Goal: Task Accomplishment & Management: Manage account settings

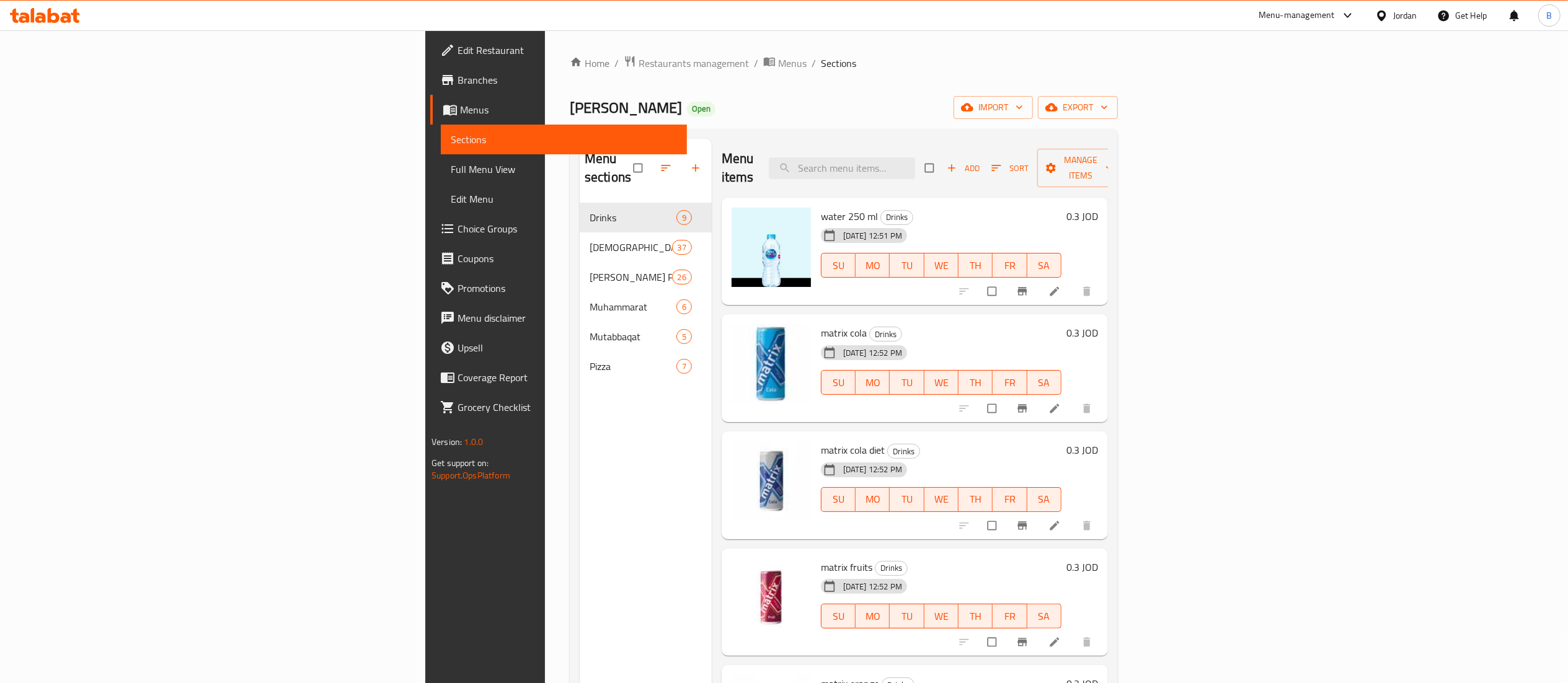
scroll to position [399, 0]
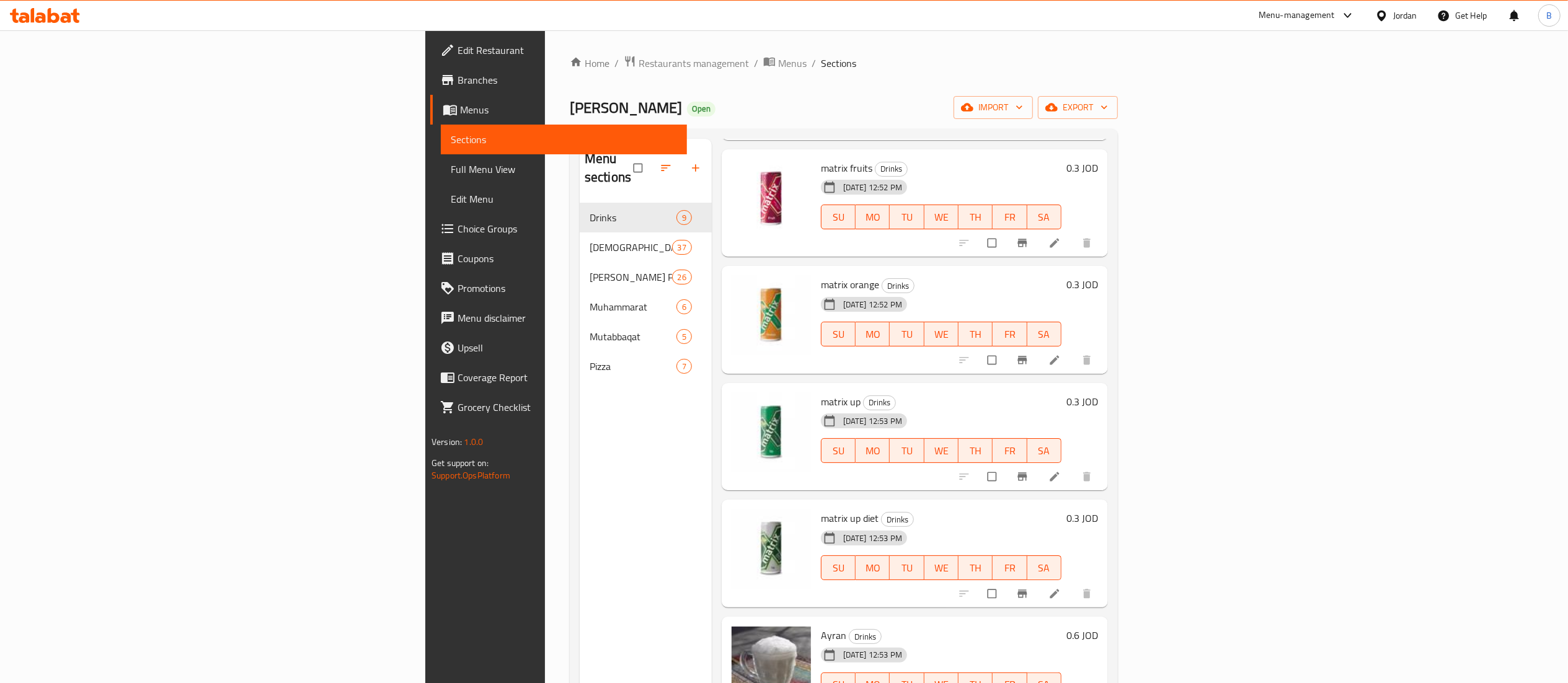
click at [60, 22] on icon at bounding box center [45, 16] width 70 height 15
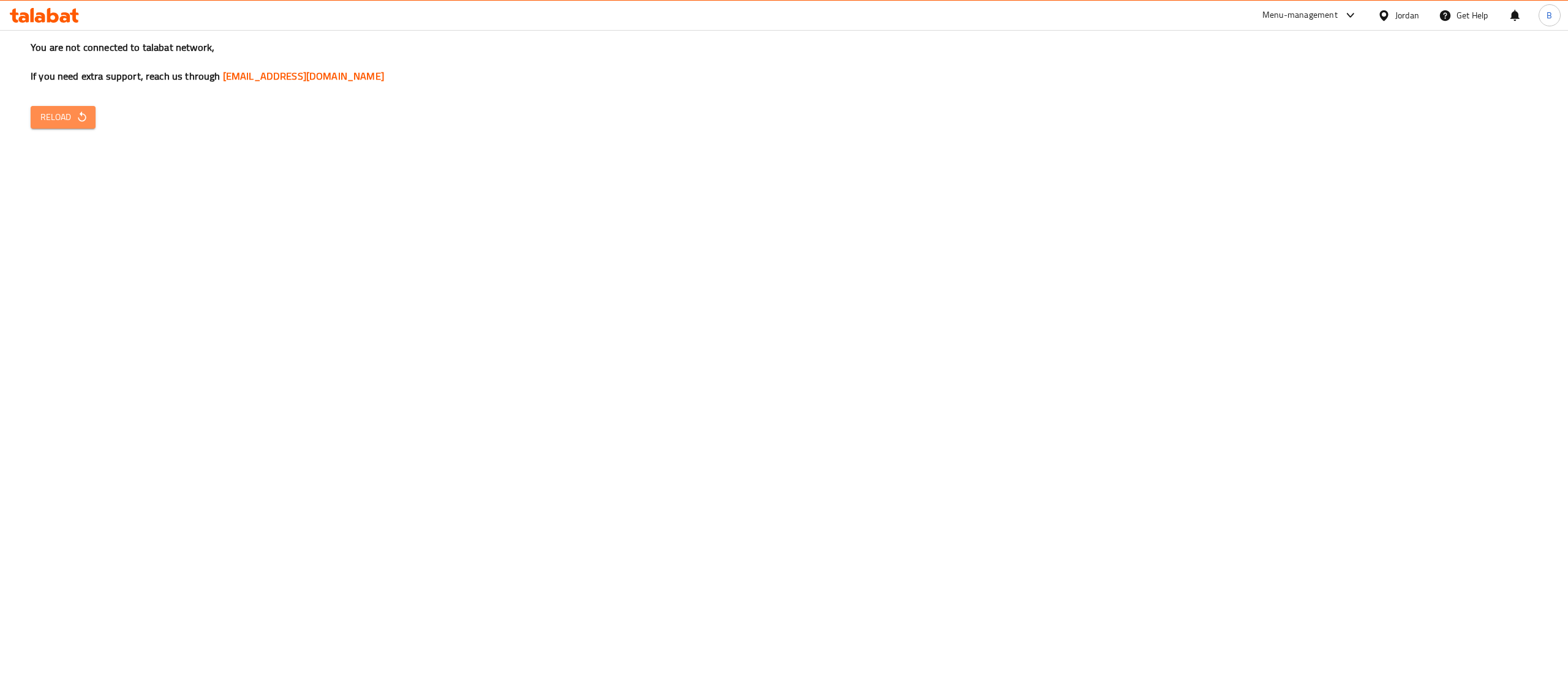
click at [76, 115] on icon "button" at bounding box center [82, 117] width 12 height 12
click at [60, 110] on span "Reload" at bounding box center [63, 117] width 45 height 15
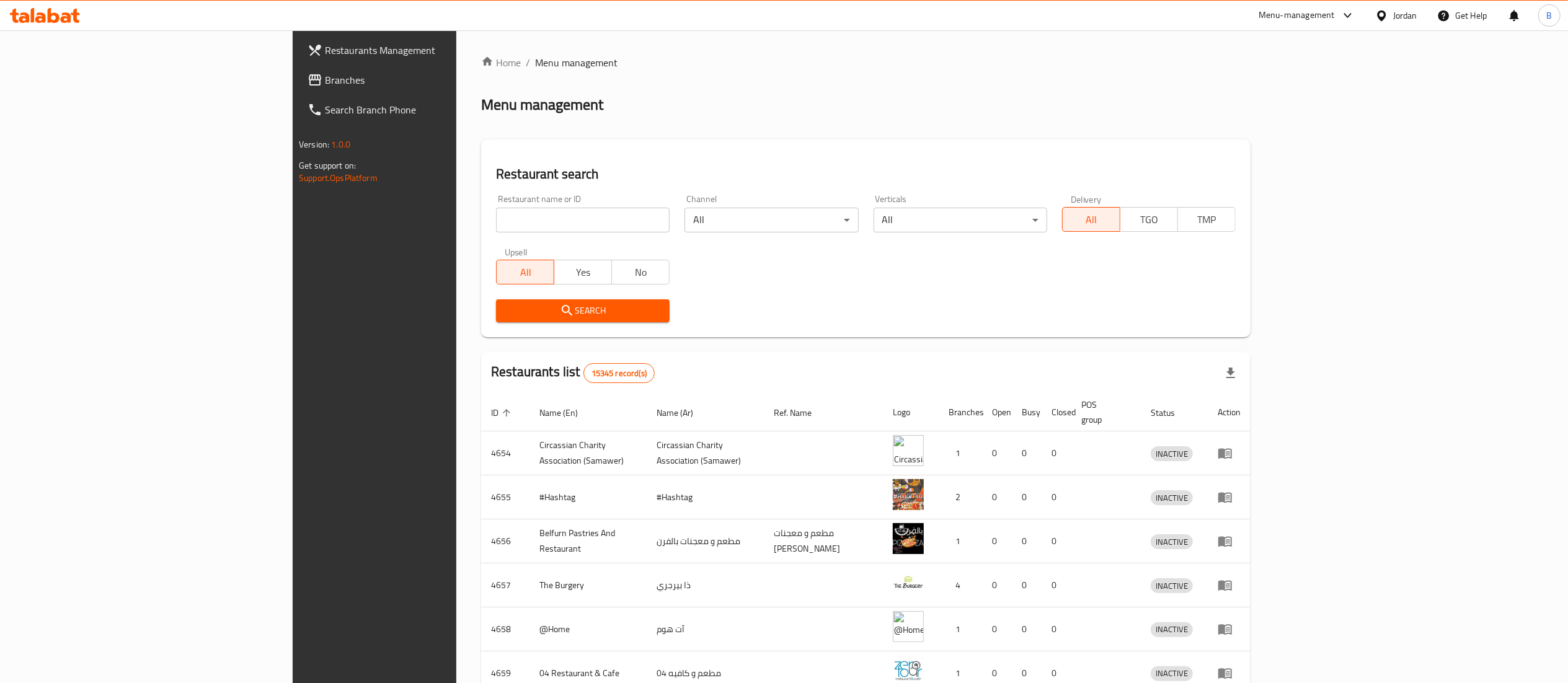
click at [488, 232] on div "Restaurant name or ID Restaurant name or ID" at bounding box center [582, 213] width 188 height 53
click at [496, 208] on input "search" at bounding box center [582, 220] width 173 height 25
paste input "776345"
type input "776345"
click button "Search" at bounding box center [582, 311] width 173 height 23
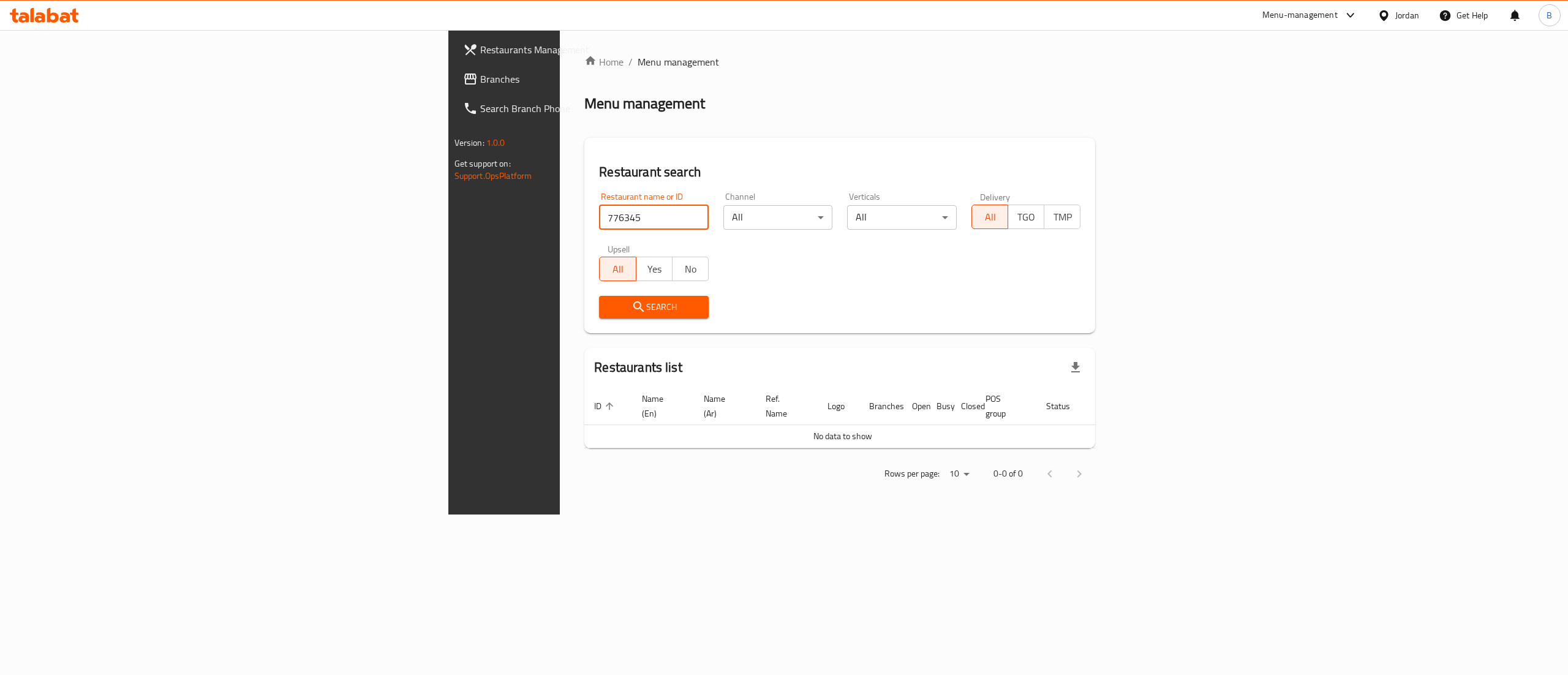
click at [480, 73] on span "Branches" at bounding box center [590, 79] width 220 height 15
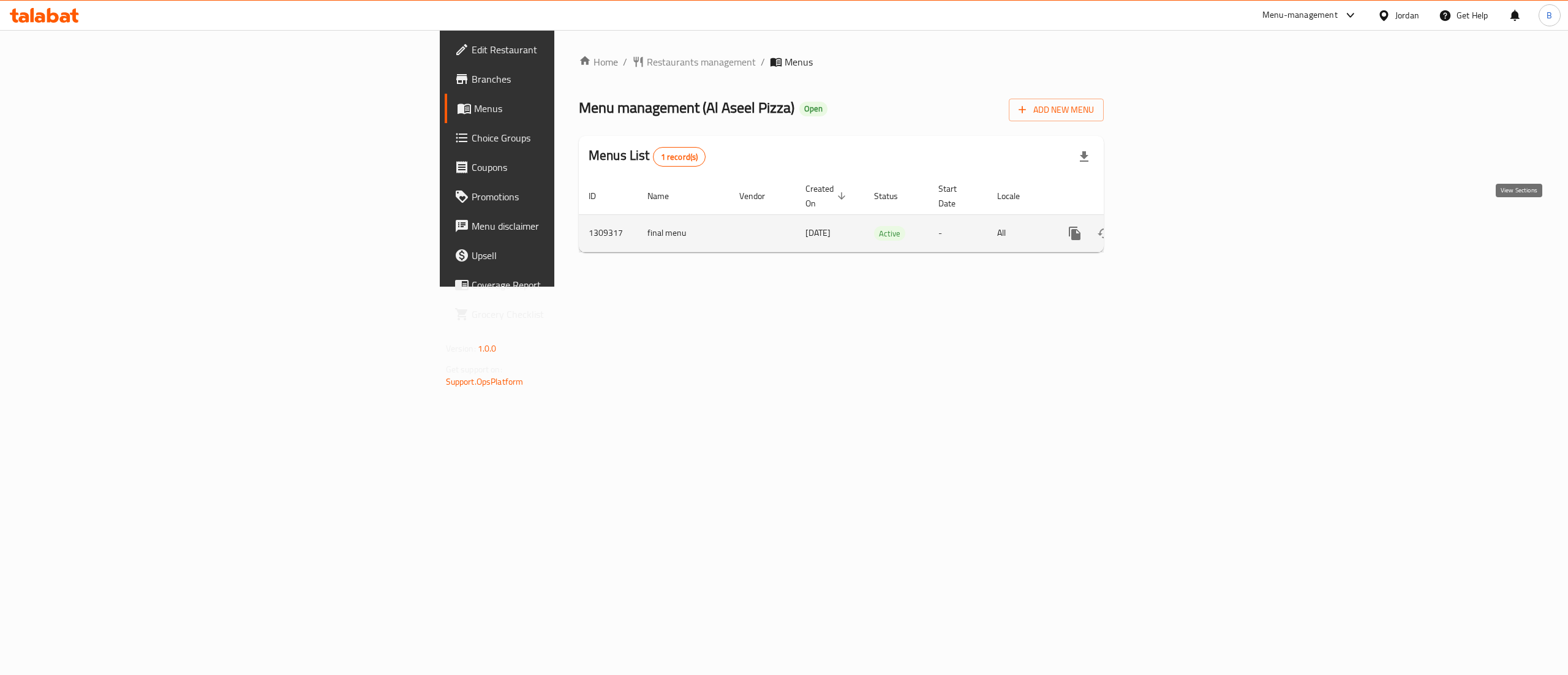
click at [1170, 226] on icon "enhanced table" at bounding box center [1163, 233] width 15 height 15
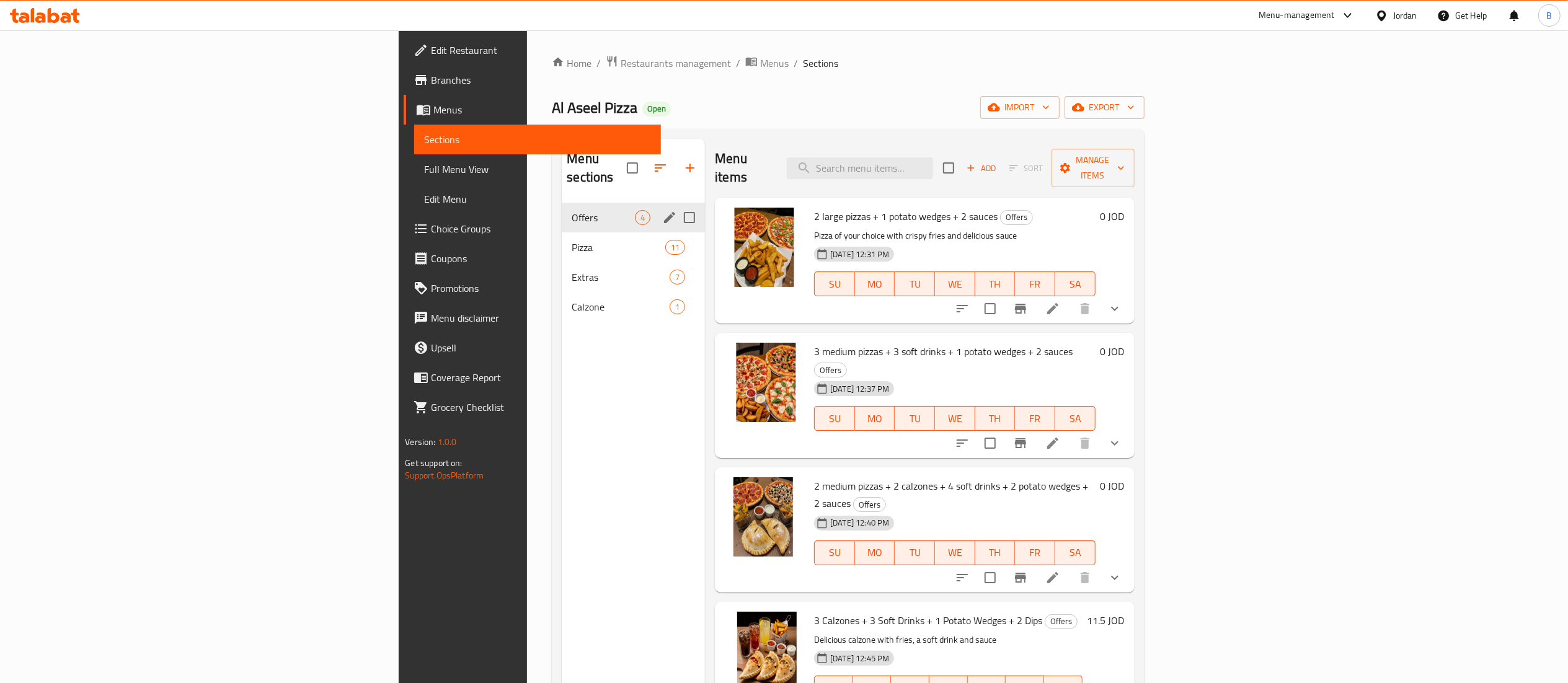
click at [662, 210] on icon "edit" at bounding box center [669, 218] width 15 height 15
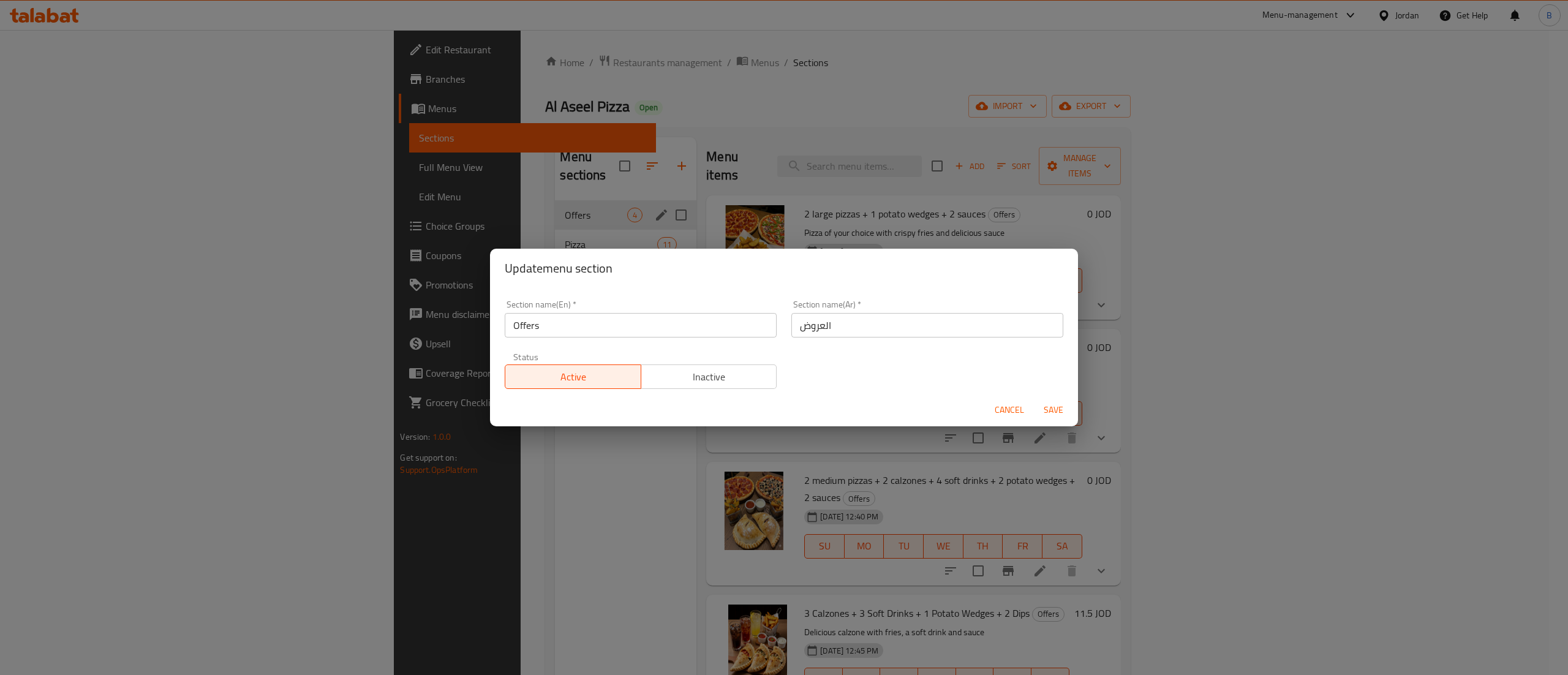
drag, startPoint x: 750, startPoint y: 378, endPoint x: 790, endPoint y: 387, distance: 41.0
click at [748, 379] on span "Inactive" at bounding box center [709, 377] width 126 height 18
click at [1058, 402] on span "Save" at bounding box center [1054, 410] width 29 height 15
